Goal: Task Accomplishment & Management: Manage account settings

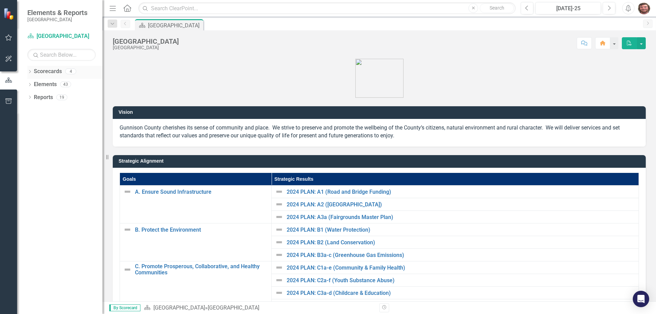
click at [47, 72] on link "Scorecards" at bounding box center [48, 72] width 28 height 8
click at [55, 85] on link "Elements" at bounding box center [45, 85] width 23 height 8
click at [50, 99] on link "Reports" at bounding box center [43, 98] width 19 height 8
click at [14, 41] on button "button" at bounding box center [8, 38] width 15 height 14
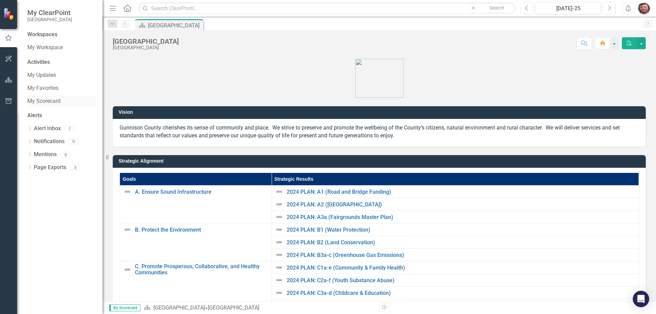
click at [67, 104] on link "My Scorecard" at bounding box center [61, 101] width 68 height 8
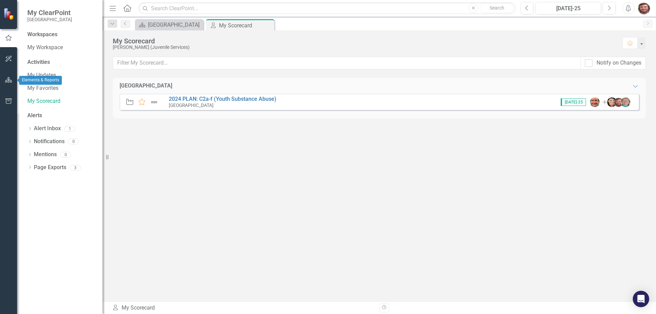
click at [11, 80] on icon "button" at bounding box center [8, 79] width 7 height 5
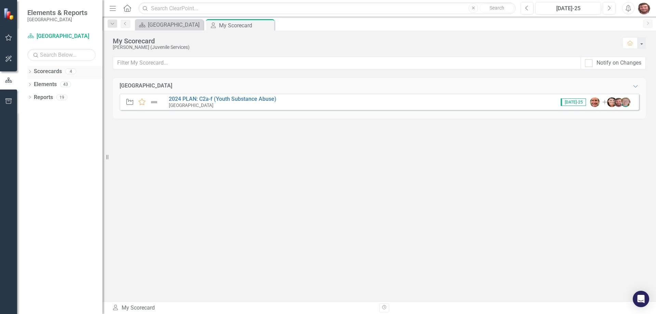
click at [53, 72] on link "Scorecards" at bounding box center [48, 72] width 28 height 8
click at [30, 72] on icon "Dropdown" at bounding box center [29, 72] width 5 height 4
click at [32, 87] on div "Dropdown" at bounding box center [33, 85] width 5 height 6
click at [39, 98] on icon "Dropdown" at bounding box center [40, 97] width 5 height 4
click at [57, 123] on link "[PERSON_NAME]" at bounding box center [76, 123] width 51 height 8
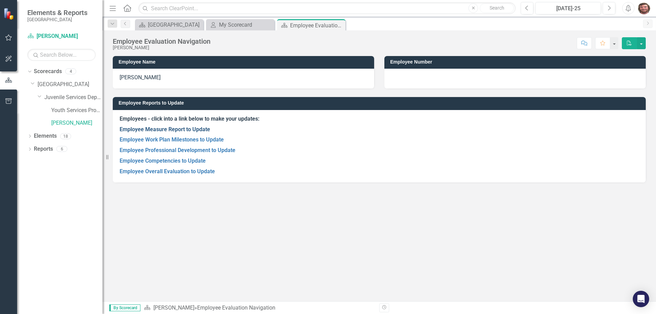
click at [158, 129] on link "Employee Measure Report to Update" at bounding box center [165, 129] width 91 height 6
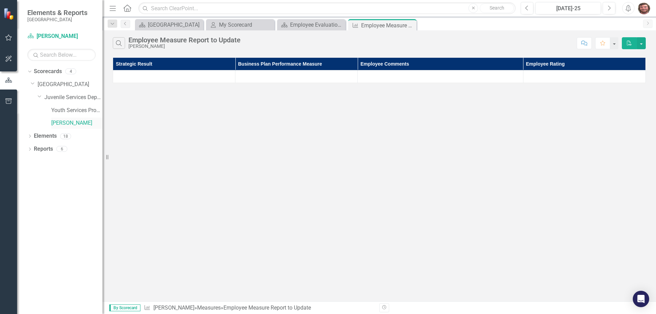
click at [70, 123] on link "[PERSON_NAME]" at bounding box center [76, 123] width 51 height 8
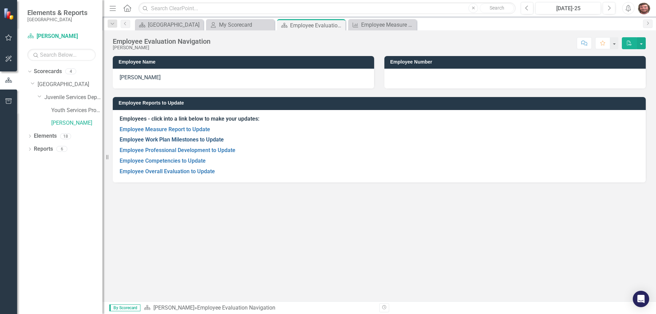
click at [179, 141] on link "Employee Work Plan Milestones to Update" at bounding box center [172, 139] width 104 height 6
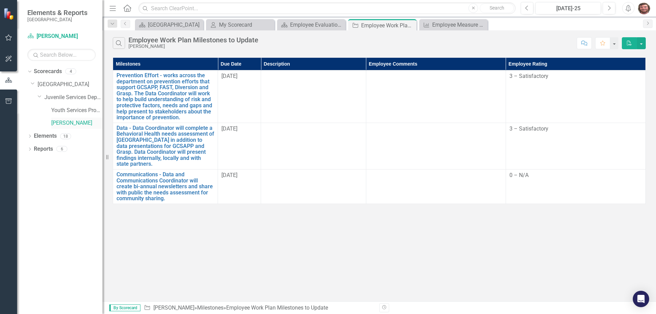
click at [76, 121] on link "[PERSON_NAME]" at bounding box center [76, 123] width 51 height 8
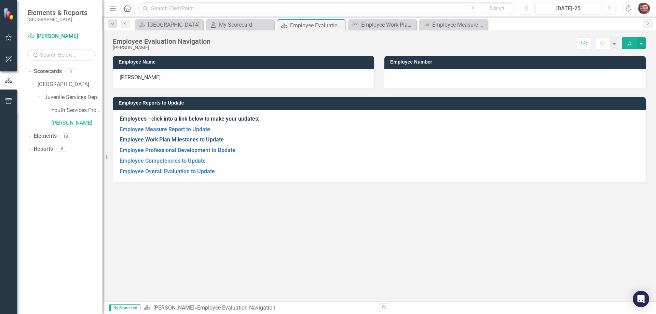
click at [168, 137] on link "Employee Work Plan Milestones to Update" at bounding box center [172, 139] width 104 height 6
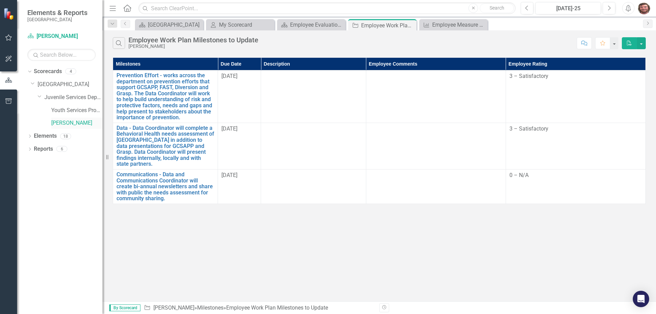
click at [68, 124] on link "[PERSON_NAME]" at bounding box center [76, 123] width 51 height 8
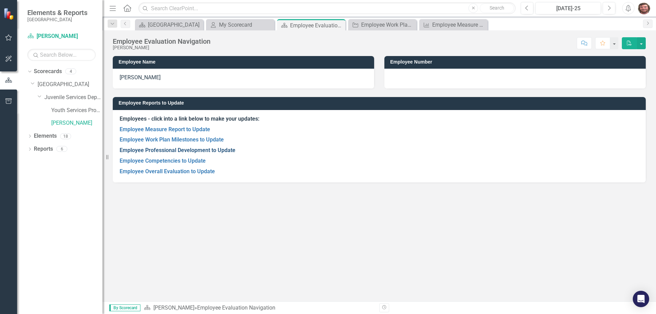
click at [173, 150] on link "Employee Professional Development to Update" at bounding box center [178, 150] width 116 height 6
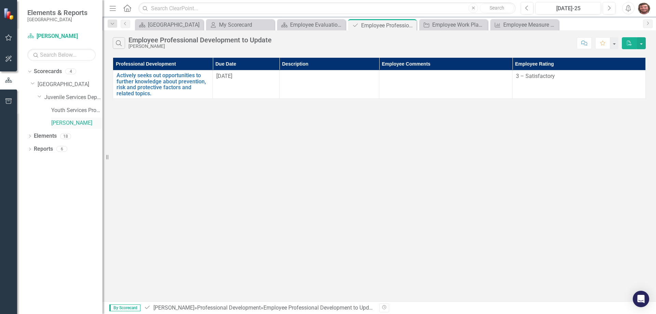
click at [63, 121] on link "[PERSON_NAME]" at bounding box center [76, 123] width 51 height 8
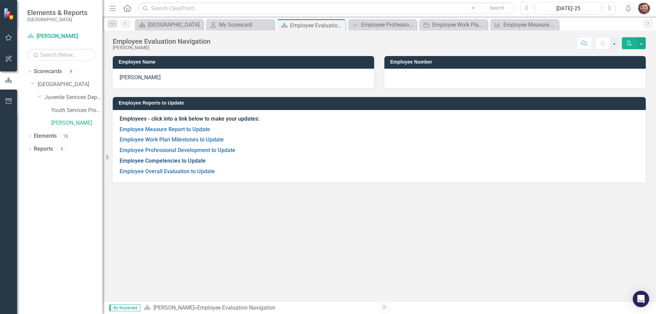
click at [164, 162] on link "Employee Competencies to Update" at bounding box center [163, 161] width 86 height 6
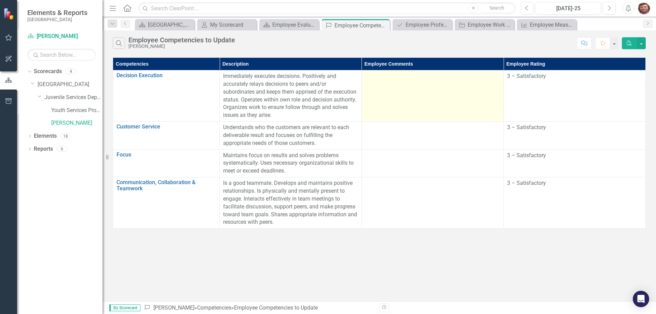
click at [428, 88] on td at bounding box center [433, 95] width 142 height 51
drag, startPoint x: 490, startPoint y: 75, endPoint x: 477, endPoint y: 78, distance: 13.2
click at [490, 75] on div at bounding box center [432, 76] width 135 height 8
click at [477, 78] on div at bounding box center [432, 76] width 135 height 8
click at [438, 97] on td at bounding box center [433, 95] width 142 height 51
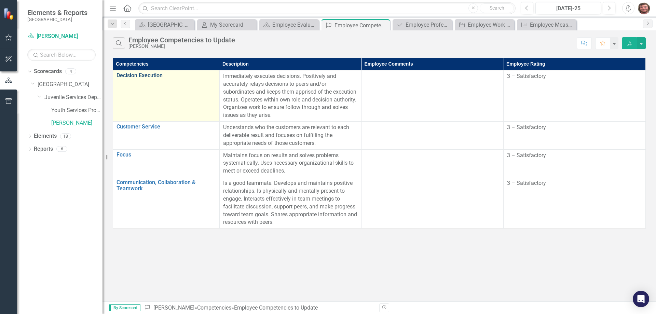
click at [134, 75] on link "Decision Execution" at bounding box center [166, 75] width 99 height 6
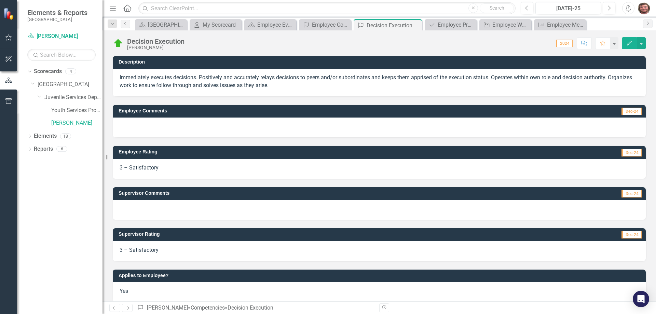
click at [495, 127] on div at bounding box center [379, 128] width 533 height 20
click at [139, 111] on h3 "Employee Comments" at bounding box center [302, 110] width 367 height 5
click at [158, 127] on div at bounding box center [379, 128] width 533 height 20
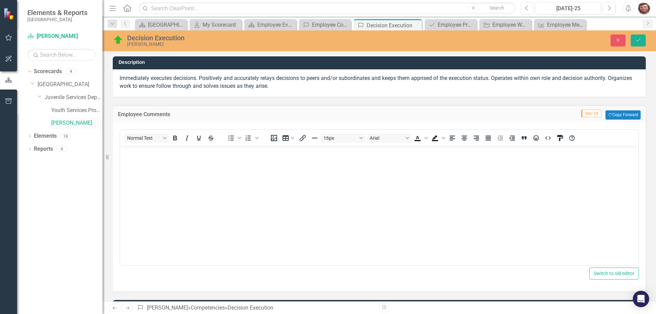
click at [74, 120] on link "[PERSON_NAME]" at bounding box center [76, 123] width 51 height 8
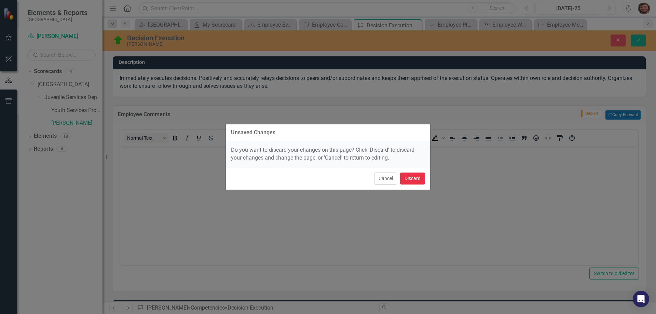
click at [410, 180] on button "Discard" at bounding box center [412, 179] width 25 height 12
